Goal: Task Accomplishment & Management: Manage account settings

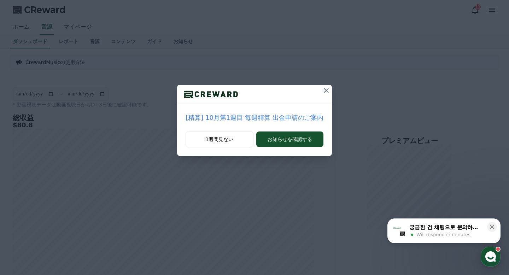
click at [325, 88] on icon at bounding box center [326, 90] width 8 height 8
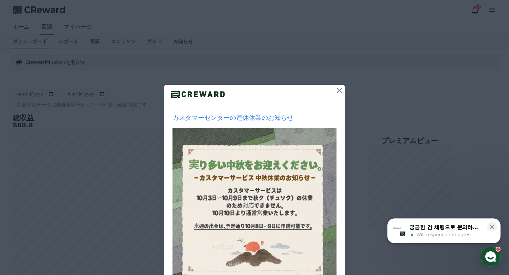
click at [336, 90] on icon at bounding box center [339, 90] width 8 height 8
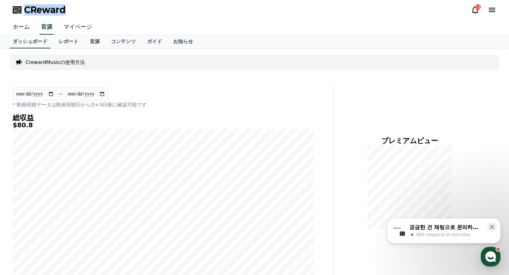
drag, startPoint x: 68, startPoint y: 8, endPoint x: 26, endPoint y: 8, distance: 41.7
click at [26, 8] on div "CReward 11" at bounding box center [254, 10] width 495 height 20
copy span "CReward"
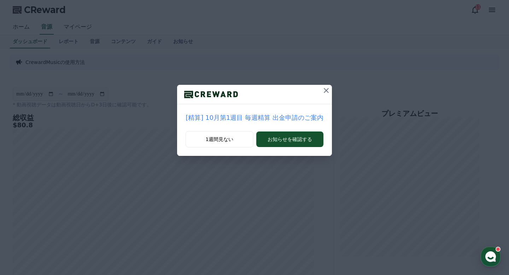
click at [324, 89] on icon at bounding box center [326, 90] width 5 height 5
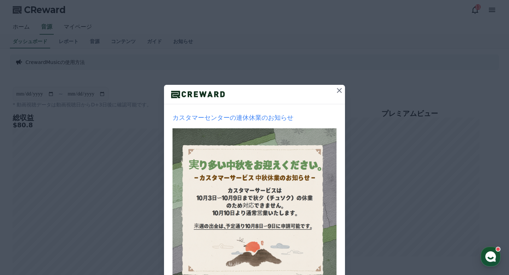
click at [336, 92] on icon at bounding box center [339, 90] width 8 height 8
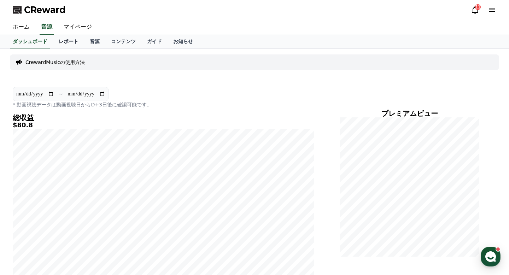
click at [75, 43] on link "レポート" at bounding box center [68, 41] width 31 height 13
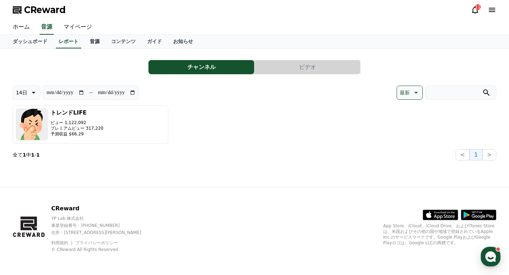
click at [98, 40] on link "音源" at bounding box center [94, 41] width 21 height 13
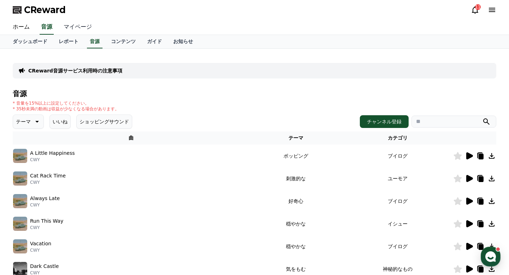
click at [76, 29] on link "マイページ" at bounding box center [78, 27] width 40 height 15
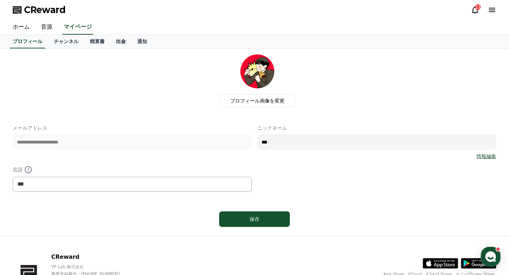
click at [120, 42] on link "出金" at bounding box center [120, 41] width 21 height 13
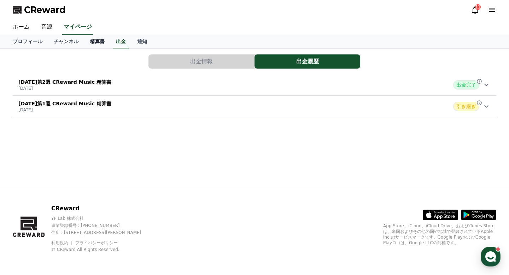
click at [99, 42] on link "精算書" at bounding box center [97, 41] width 26 height 13
